Goal: Navigation & Orientation: Go to known website

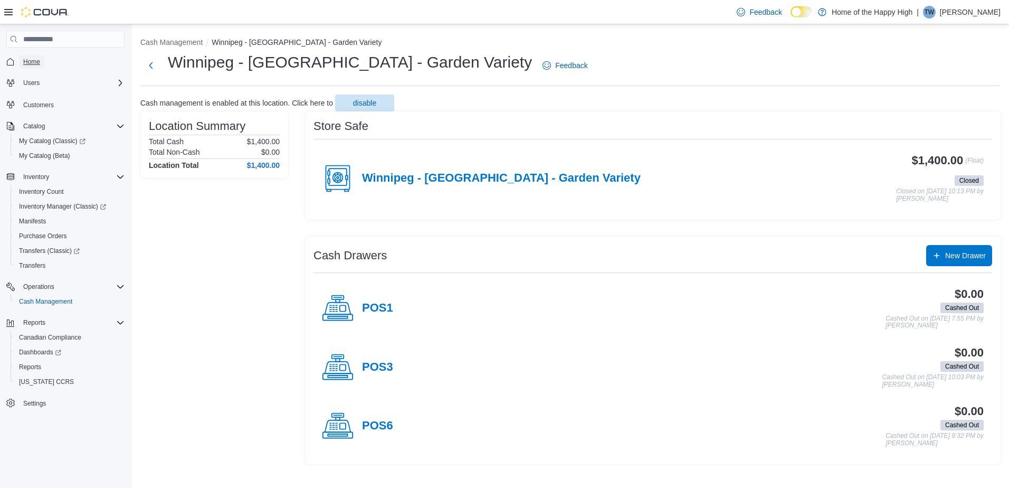
click at [26, 59] on span "Home" at bounding box center [31, 62] width 17 height 8
